Goal: Task Accomplishment & Management: Complete application form

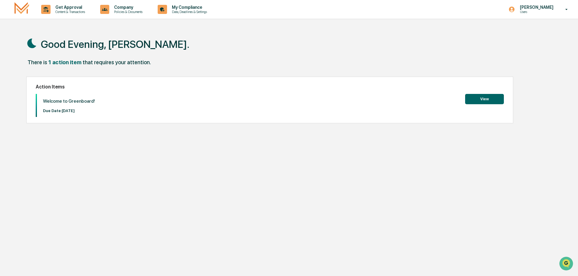
click at [483, 96] on button "View" at bounding box center [484, 99] width 39 height 10
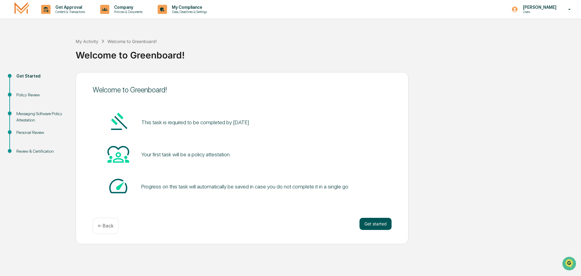
click at [373, 223] on button "Get started" at bounding box center [375, 224] width 32 height 12
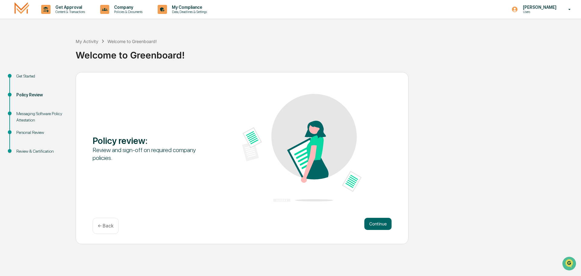
click at [373, 223] on button "Continue" at bounding box center [377, 224] width 27 height 12
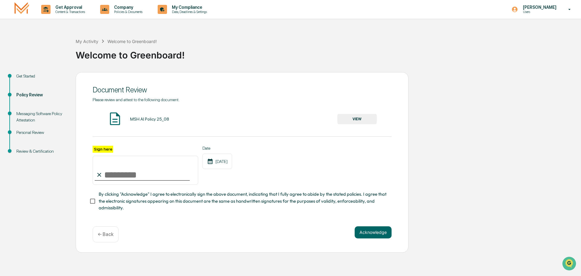
click at [120, 175] on input "Sign here" at bounding box center [146, 170] width 106 height 29
type input "**********"
click at [268, 175] on div "**********" at bounding box center [242, 165] width 299 height 39
click at [359, 117] on button "VIEW" at bounding box center [356, 119] width 39 height 10
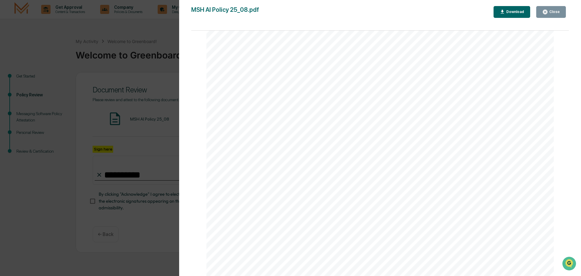
scroll to position [1157, 0]
click at [262, 208] on div "AI Policy Generative Artificial Intelligence [PERSON_NAME] & Co., Member FINRA/…" at bounding box center [379, 51] width 347 height 450
click at [550, 9] on div "Close" at bounding box center [551, 12] width 18 height 6
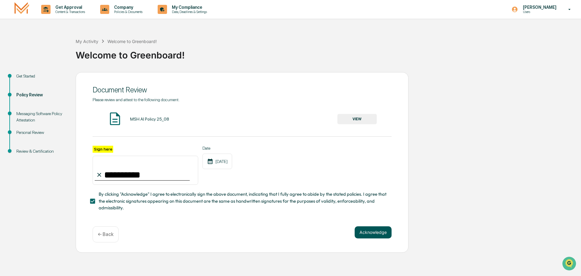
click at [371, 233] on button "Acknowledge" at bounding box center [373, 232] width 37 height 12
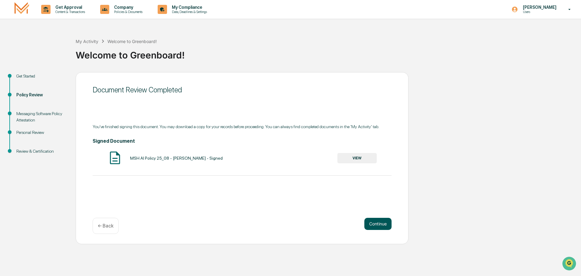
click at [374, 222] on button "Continue" at bounding box center [377, 224] width 27 height 12
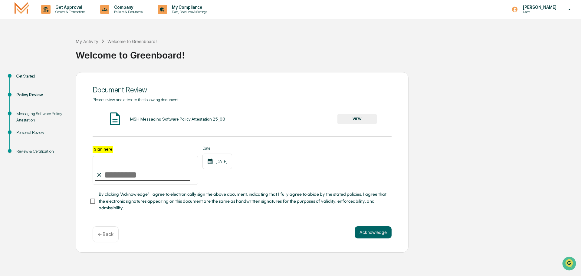
click at [126, 180] on div at bounding box center [142, 180] width 95 height 1
click at [112, 180] on input "Sign here" at bounding box center [146, 170] width 106 height 29
type input "**********"
click at [363, 118] on button "VIEW" at bounding box center [356, 119] width 39 height 10
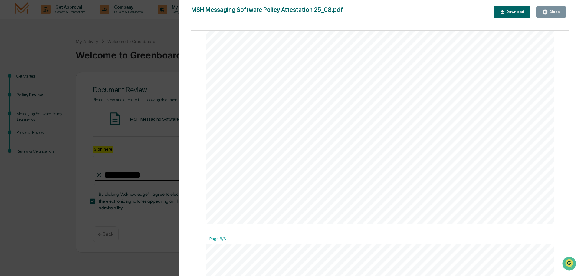
scroll to position [817, 0]
click at [556, 11] on div "Close" at bounding box center [554, 12] width 12 height 4
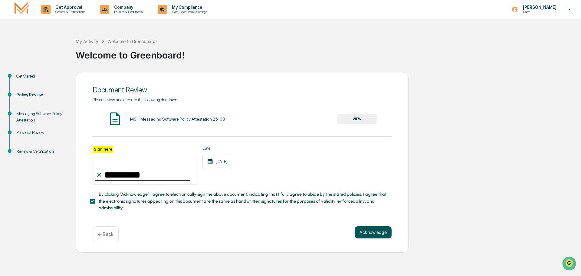
click at [373, 235] on button "Acknowledge" at bounding box center [373, 232] width 37 height 12
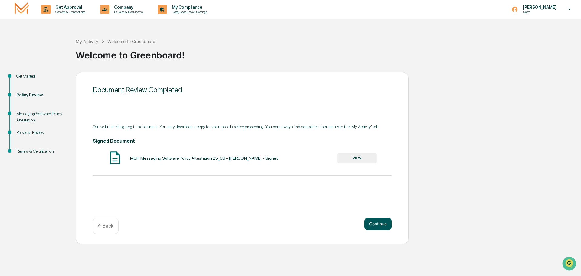
click at [380, 225] on button "Continue" at bounding box center [377, 224] width 27 height 12
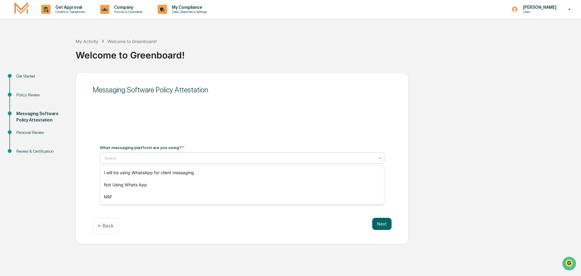
click at [123, 160] on div at bounding box center [239, 158] width 271 height 6
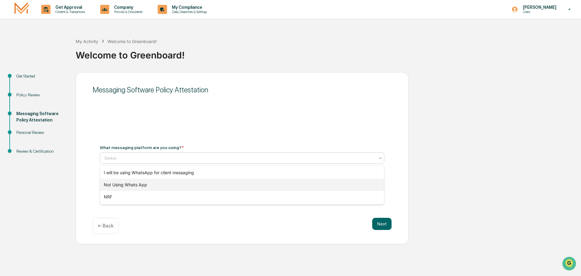
click at [137, 186] on div "Not Using Whats App" at bounding box center [242, 185] width 284 height 12
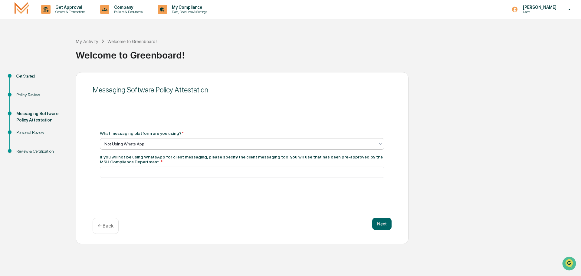
click at [176, 145] on div at bounding box center [239, 144] width 271 height 6
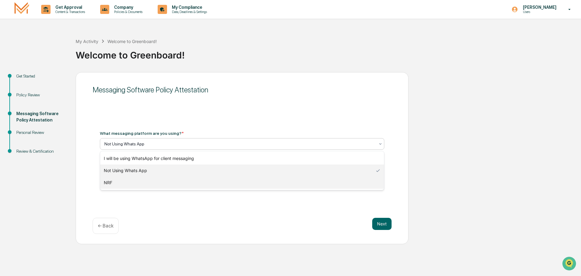
click at [114, 185] on div "NRF" at bounding box center [242, 182] width 284 height 12
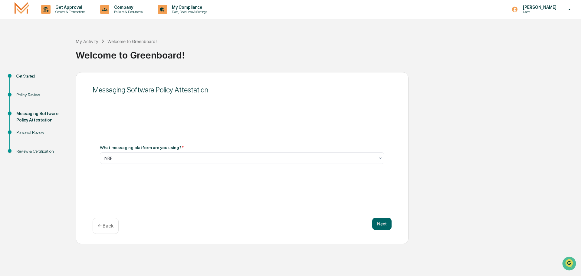
click at [199, 190] on div "Messaging Software Policy Attestation What messaging platform are you using? * …" at bounding box center [242, 158] width 333 height 172
click at [383, 224] on button "Next" at bounding box center [381, 224] width 19 height 12
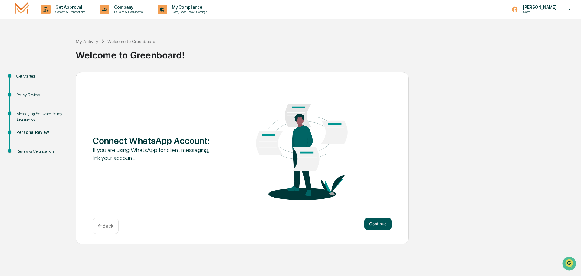
click at [381, 223] on button "Continue" at bounding box center [377, 224] width 27 height 12
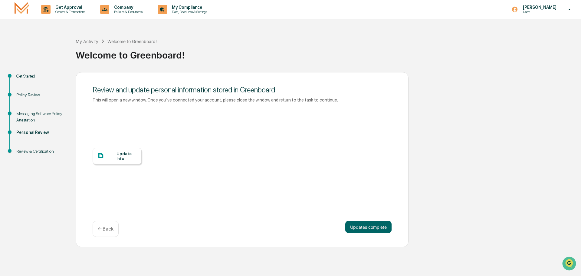
click at [123, 158] on div "Update Info" at bounding box center [127, 156] width 20 height 10
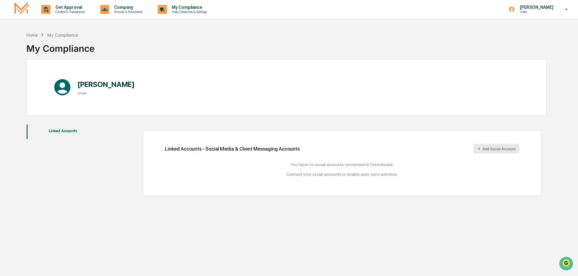
click at [494, 148] on button "Add Social Account" at bounding box center [496, 149] width 46 height 10
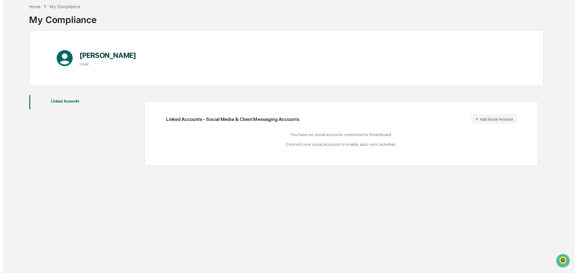
scroll to position [29, 0]
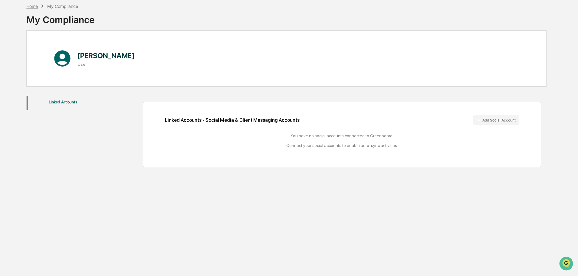
click at [33, 6] on div "Home" at bounding box center [31, 6] width 11 height 5
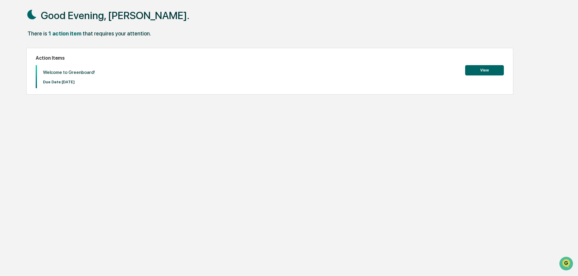
click at [488, 69] on button "View" at bounding box center [484, 70] width 39 height 10
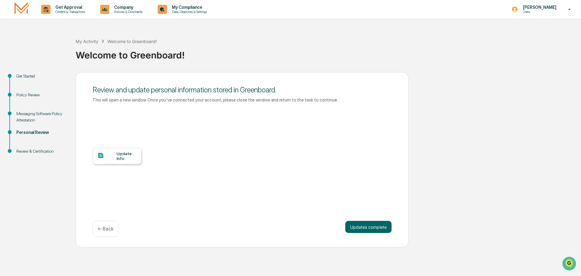
click at [32, 151] on div "Review & Certification" at bounding box center [41, 151] width 50 height 6
click at [27, 132] on div "Personal Review" at bounding box center [41, 132] width 50 height 6
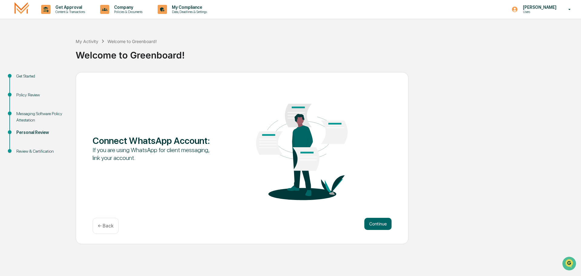
click at [96, 221] on div "← Back" at bounding box center [106, 226] width 26 height 16
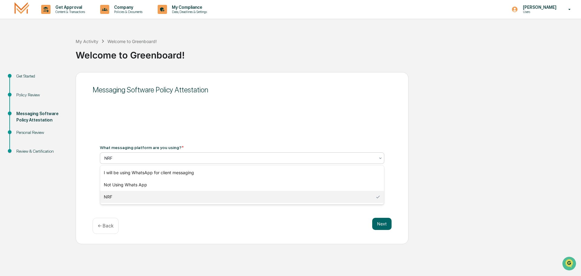
click at [131, 162] on div "NRF" at bounding box center [239, 158] width 277 height 8
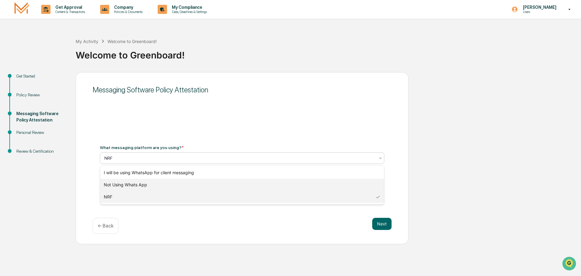
click at [121, 185] on div "Not Using Whats App" at bounding box center [242, 185] width 284 height 12
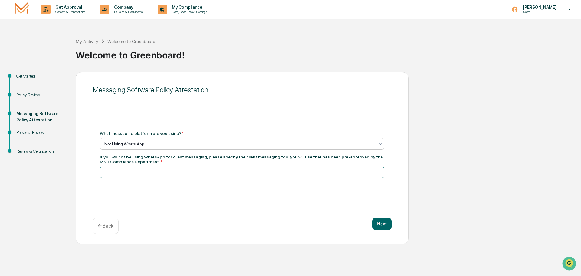
click at [122, 171] on input at bounding box center [242, 171] width 284 height 11
type input "**********"
click at [382, 224] on button "Next" at bounding box center [381, 224] width 19 height 12
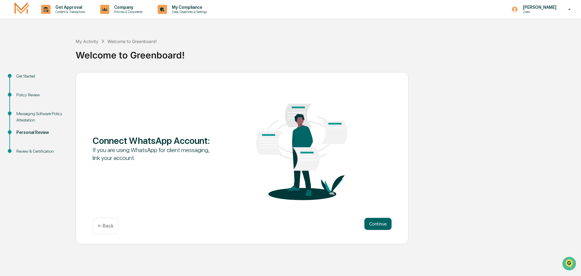
click at [382, 224] on button "Continue" at bounding box center [377, 224] width 27 height 12
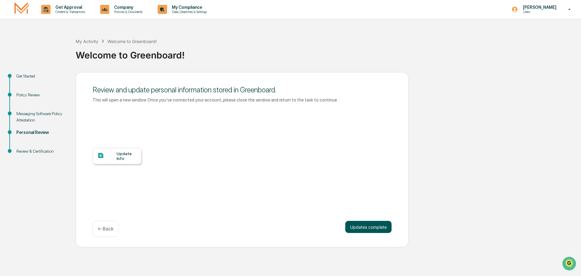
click at [381, 227] on button "Updates complete" at bounding box center [368, 227] width 46 height 12
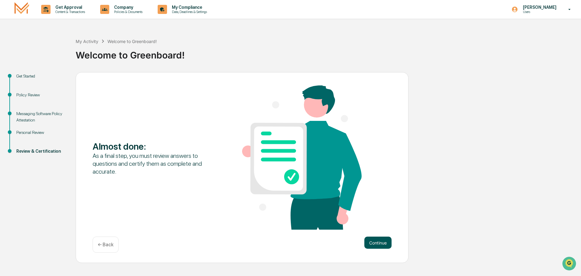
click at [381, 243] on button "Continue" at bounding box center [377, 242] width 27 height 12
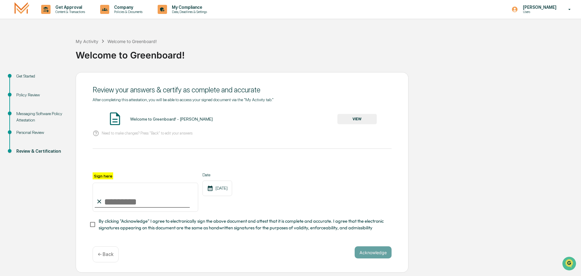
click at [356, 119] on button "VIEW" at bounding box center [356, 119] width 39 height 10
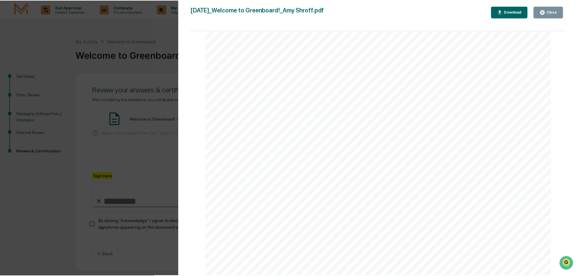
scroll to position [559, 0]
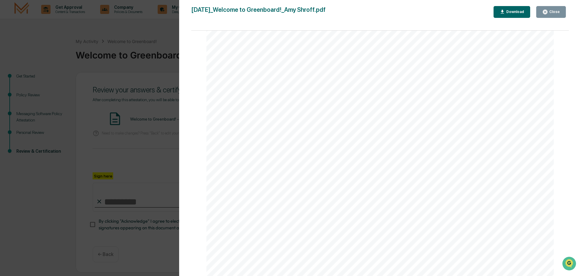
click at [556, 9] on button "Close" at bounding box center [551, 12] width 30 height 12
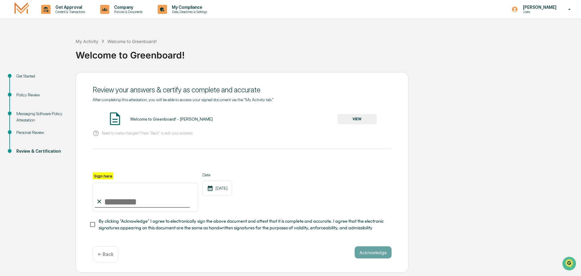
click at [135, 202] on input "Sign here" at bounding box center [146, 196] width 106 height 29
type input "**********"
click at [375, 255] on button "Acknowledge" at bounding box center [373, 252] width 37 height 12
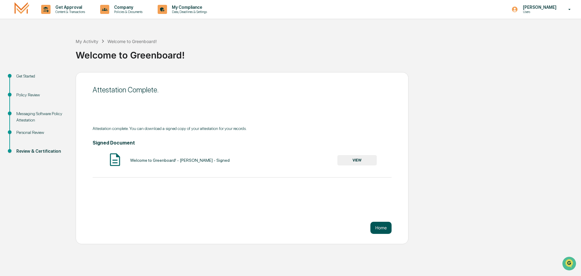
click at [381, 224] on button "Home" at bounding box center [380, 228] width 21 height 12
